Goal: Task Accomplishment & Management: Use online tool/utility

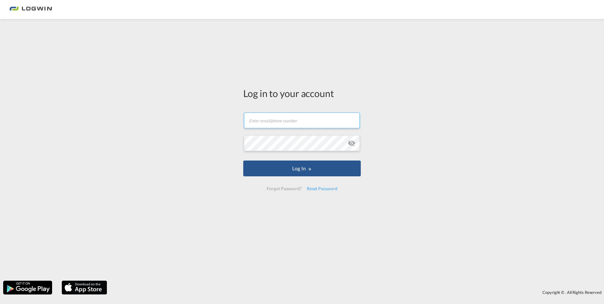
click at [316, 127] on input "text" at bounding box center [302, 120] width 116 height 16
type input "[EMAIL_ADDRESS][PERSON_NAME][DOMAIN_NAME]"
click at [298, 132] on form "[EMAIL_ADDRESS][PERSON_NAME][DOMAIN_NAME] Password field is required Log In For…" at bounding box center [302, 151] width 118 height 91
click at [243, 160] on button "Log In" at bounding box center [302, 168] width 118 height 16
